Goal: Task Accomplishment & Management: Complete application form

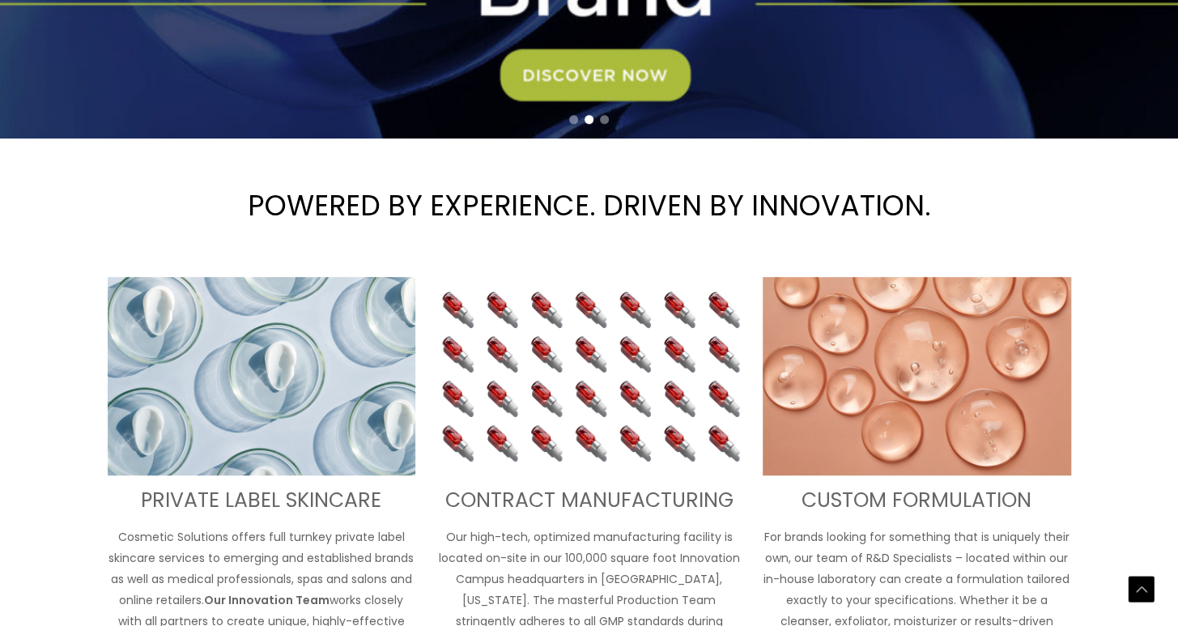
scroll to position [567, 0]
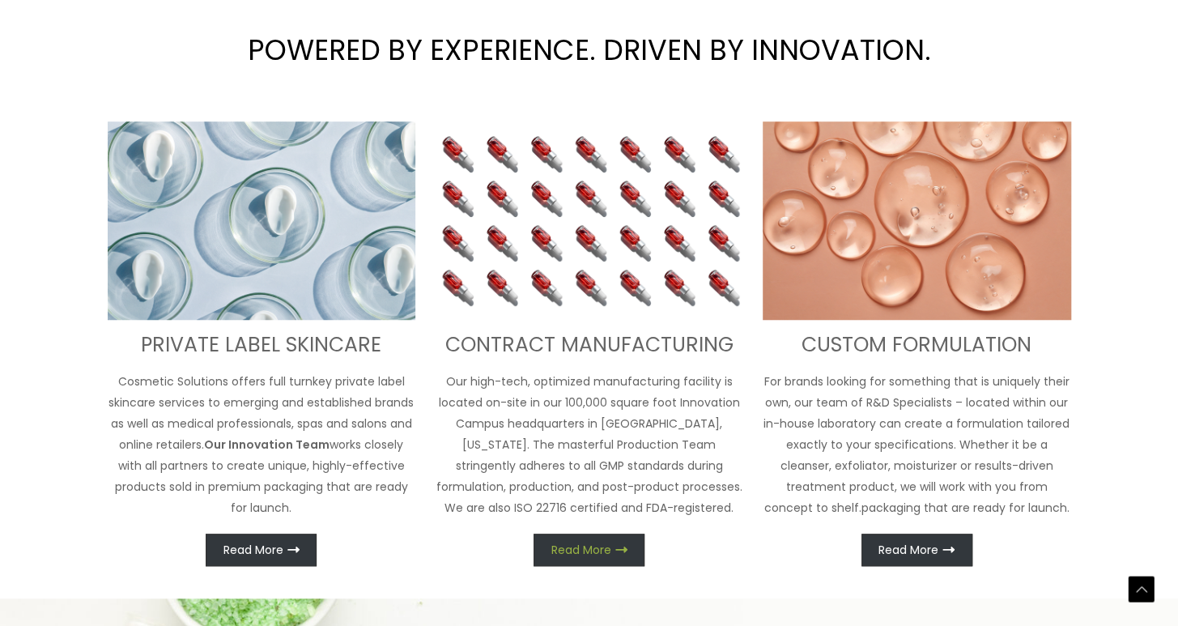
click at [588, 551] on span "Read More" at bounding box center [581, 549] width 60 height 11
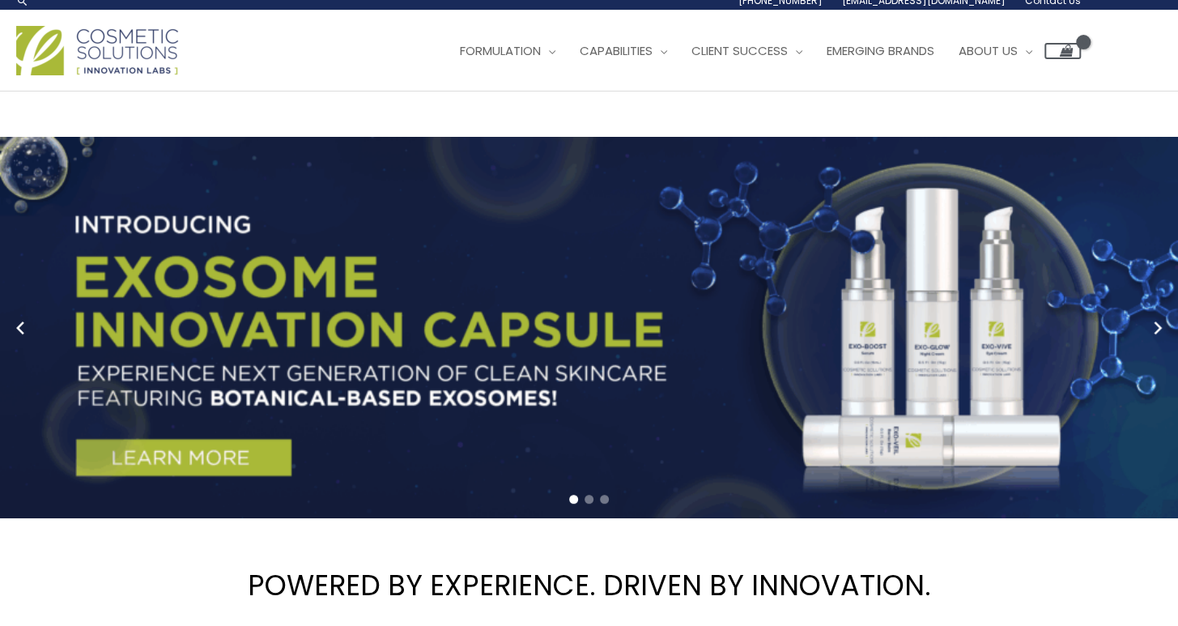
scroll to position [0, 0]
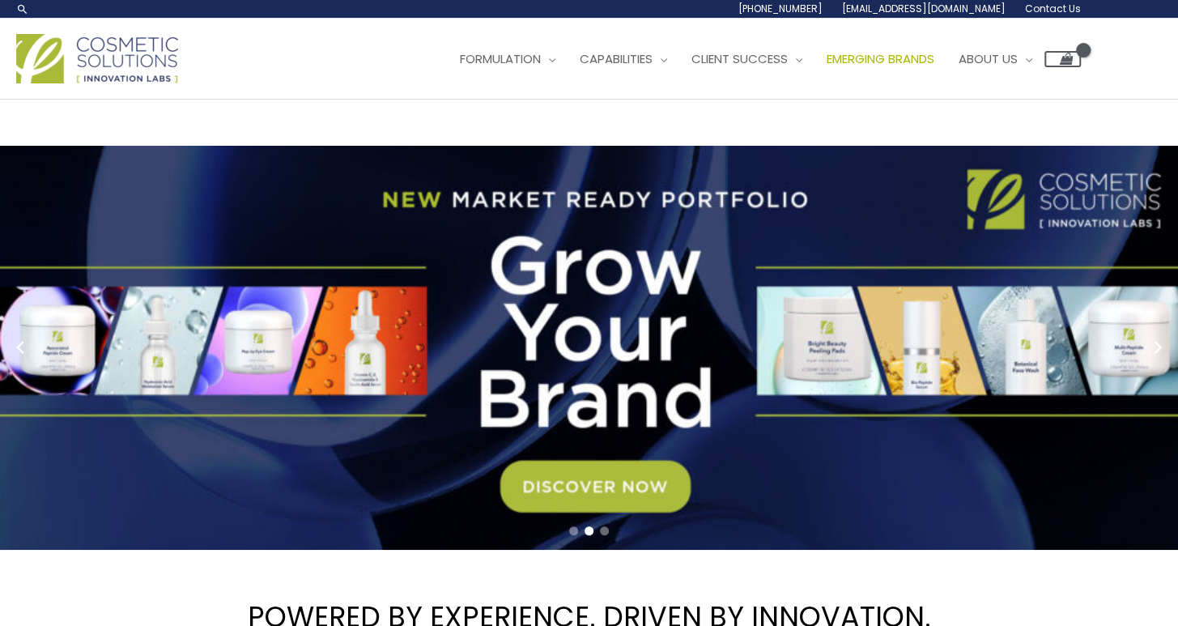
click at [913, 53] on span "Emerging Brands" at bounding box center [880, 58] width 108 height 17
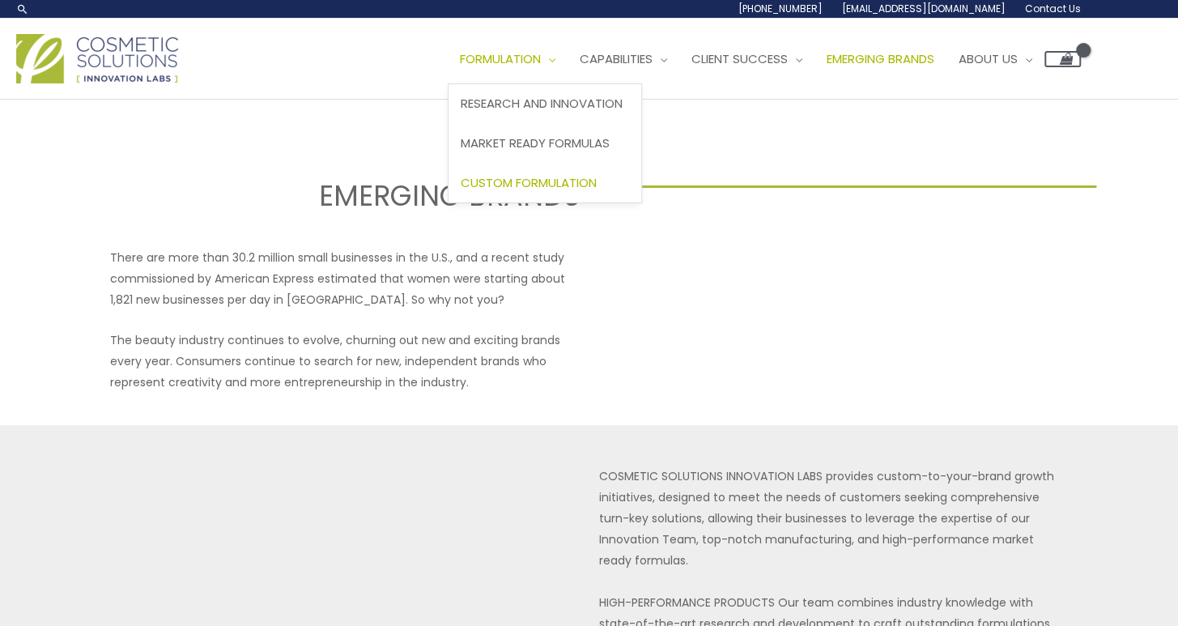
click at [557, 185] on span "Custom Formulation" at bounding box center [528, 182] width 136 height 17
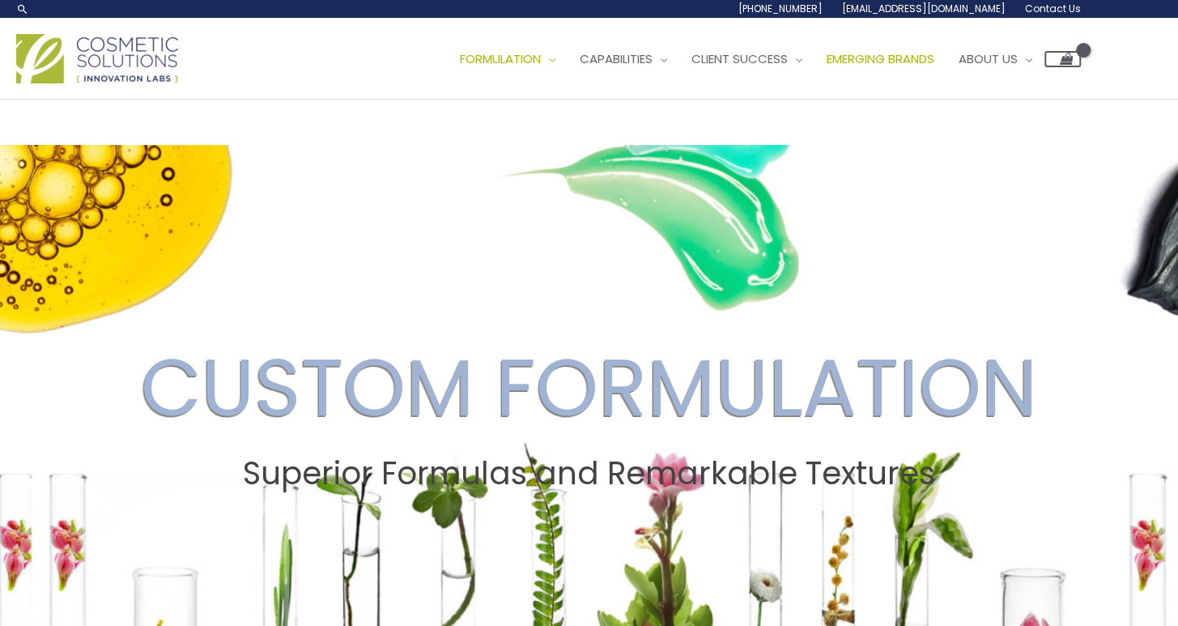
click at [898, 53] on span "Emerging Brands" at bounding box center [880, 58] width 108 height 17
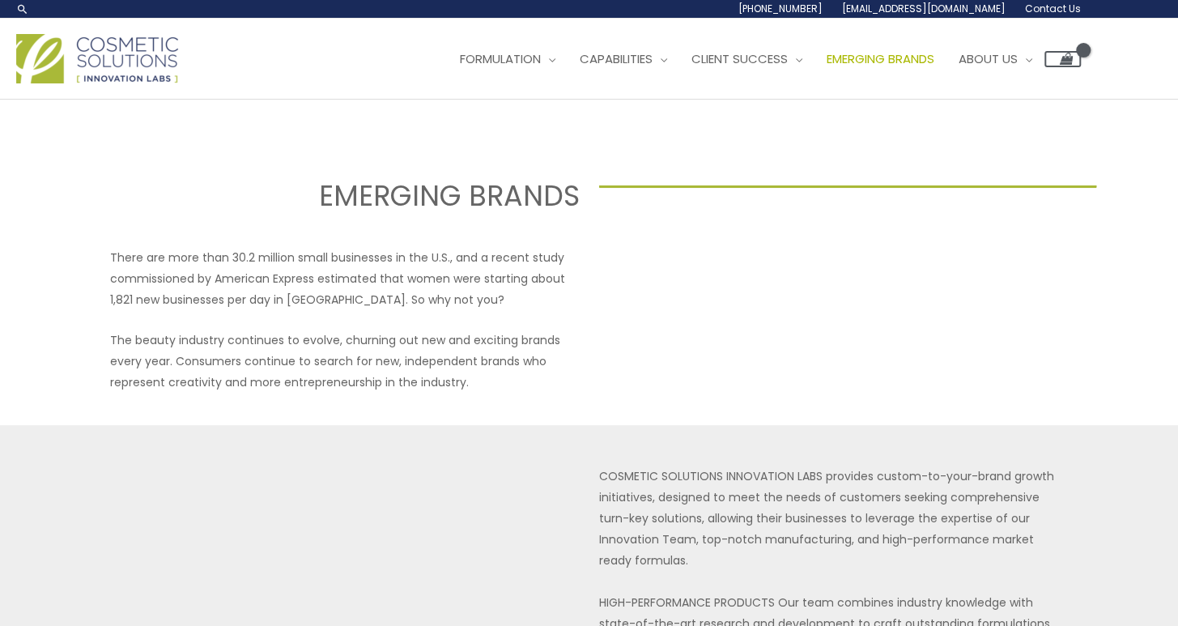
select select
